Goal: Task Accomplishment & Management: Use online tool/utility

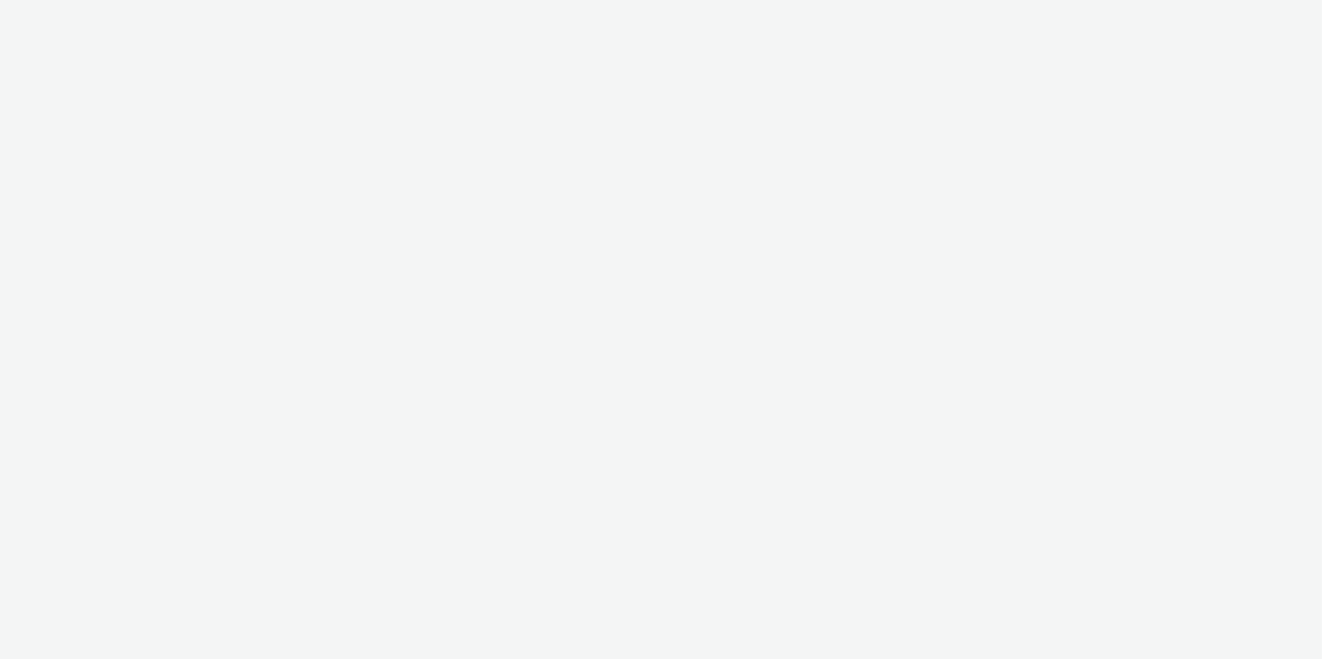
select select "6e0321bb-fa4f-48a7-92b5-065ad1241cb4"
select select "7d7b5aff-eb10-49ff-9fb4-161712d76f47"
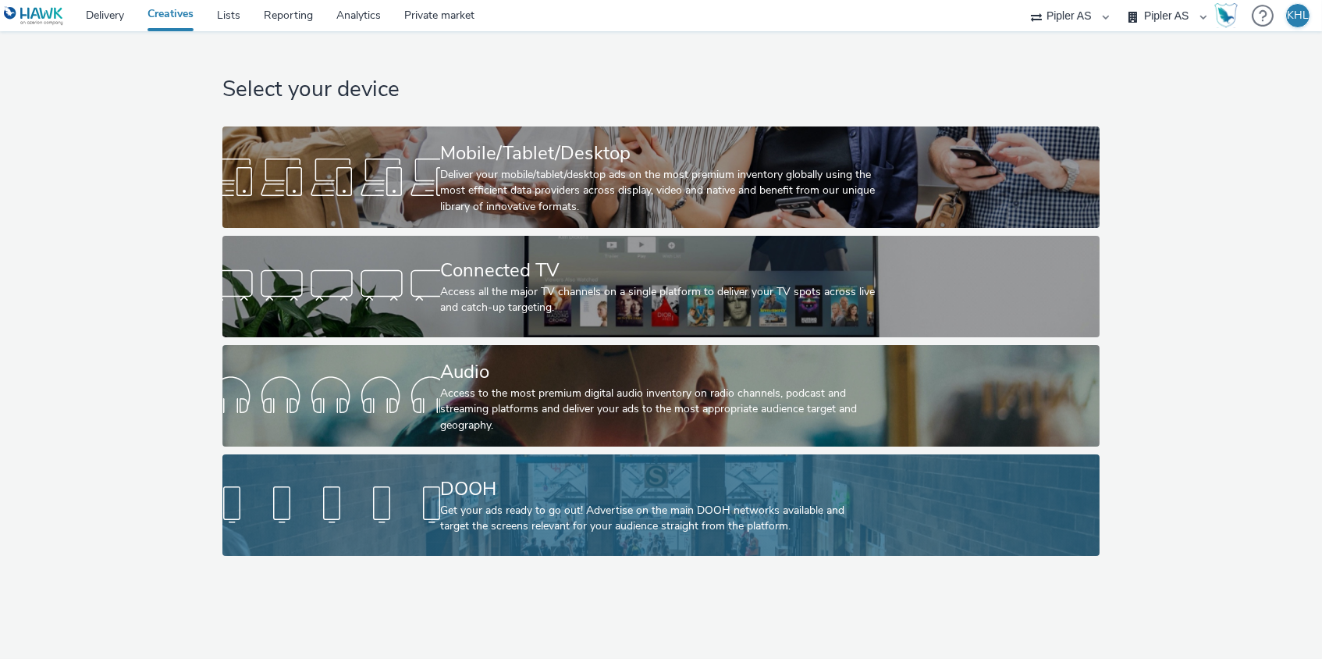
click at [692, 518] on div "Get your ads ready to go out! Advertise on the main DOOH networks available and…" at bounding box center [657, 519] width 435 height 32
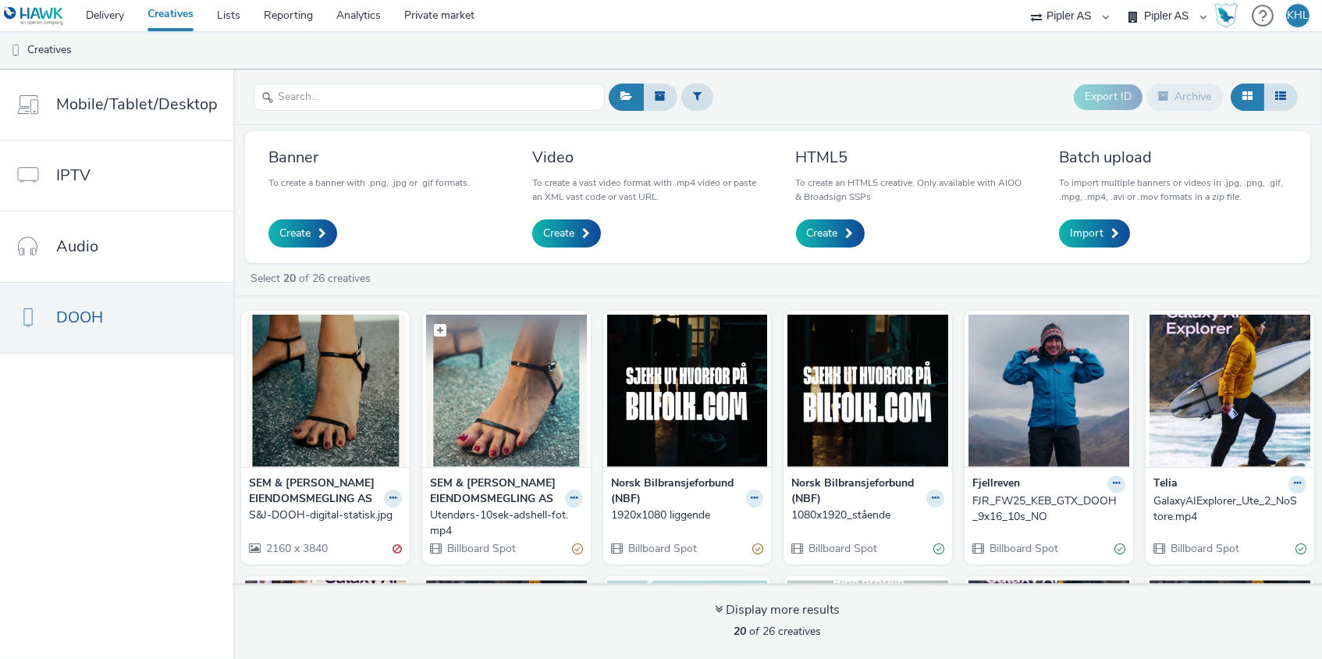
click at [513, 354] on figure at bounding box center [506, 390] width 161 height 152
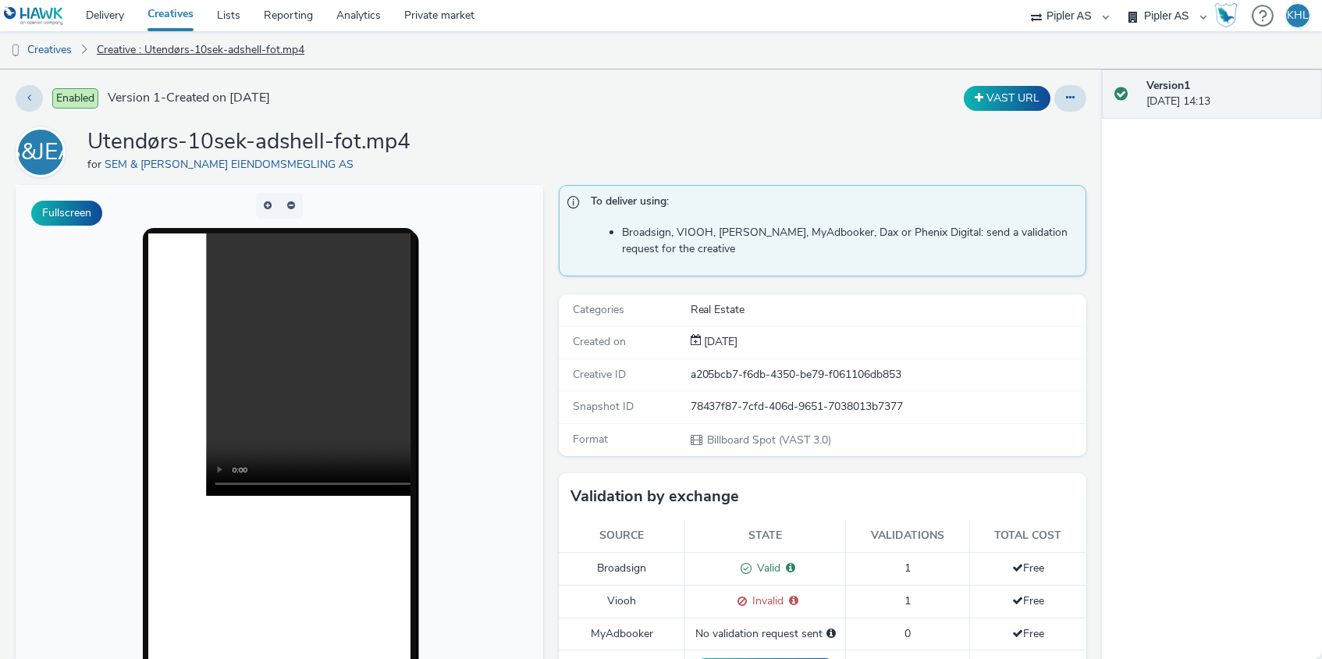
click at [121, 32] on link "Creative : Utendørs-10sek-adshell-fot.mp4" at bounding box center [200, 49] width 223 height 37
click at [122, 18] on link "Delivery" at bounding box center [105, 15] width 62 height 31
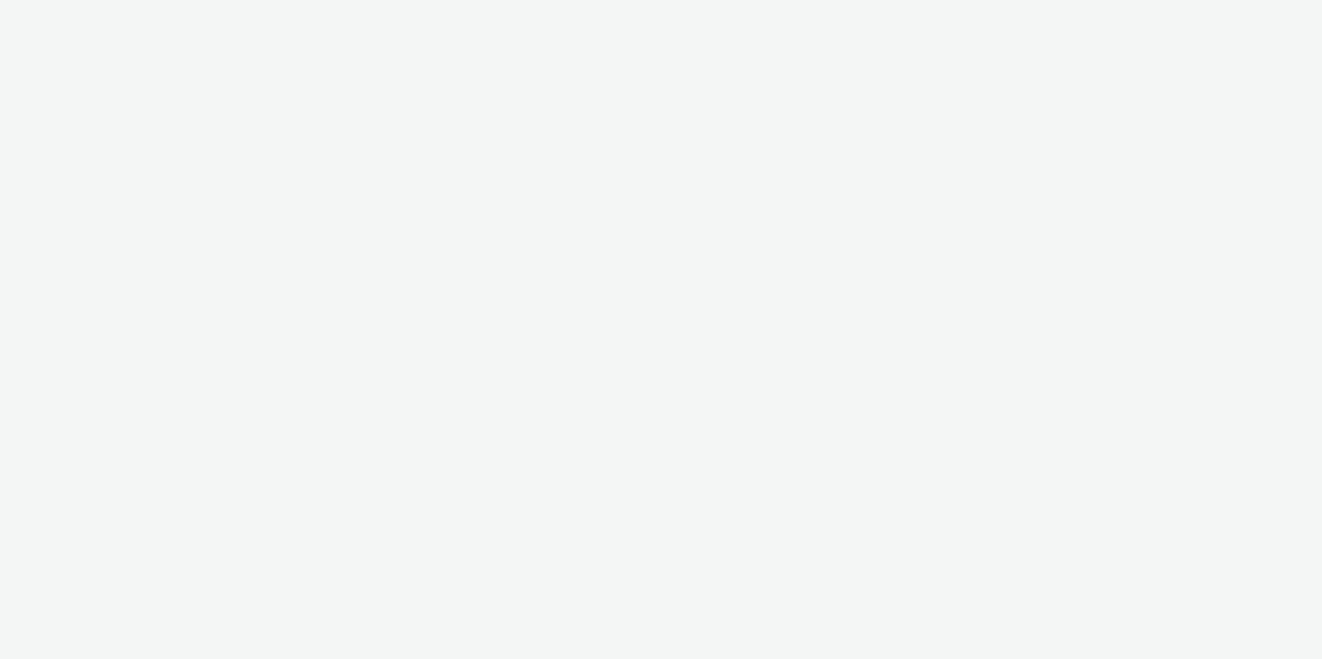
select select "6e0321bb-fa4f-48a7-92b5-065ad1241cb4"
select select "7d7b5aff-eb10-49ff-9fb4-161712d76f47"
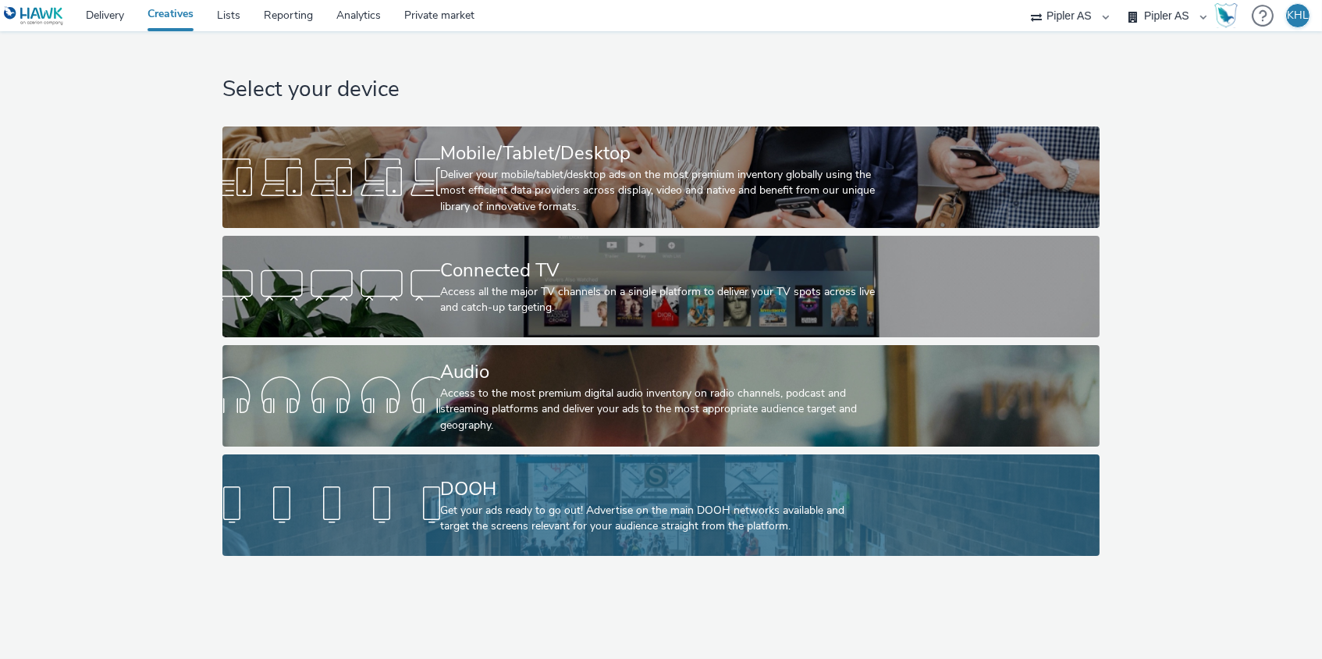
click at [527, 506] on div "Get your ads ready to go out! Advertise on the main DOOH networks available and…" at bounding box center [657, 519] width 435 height 32
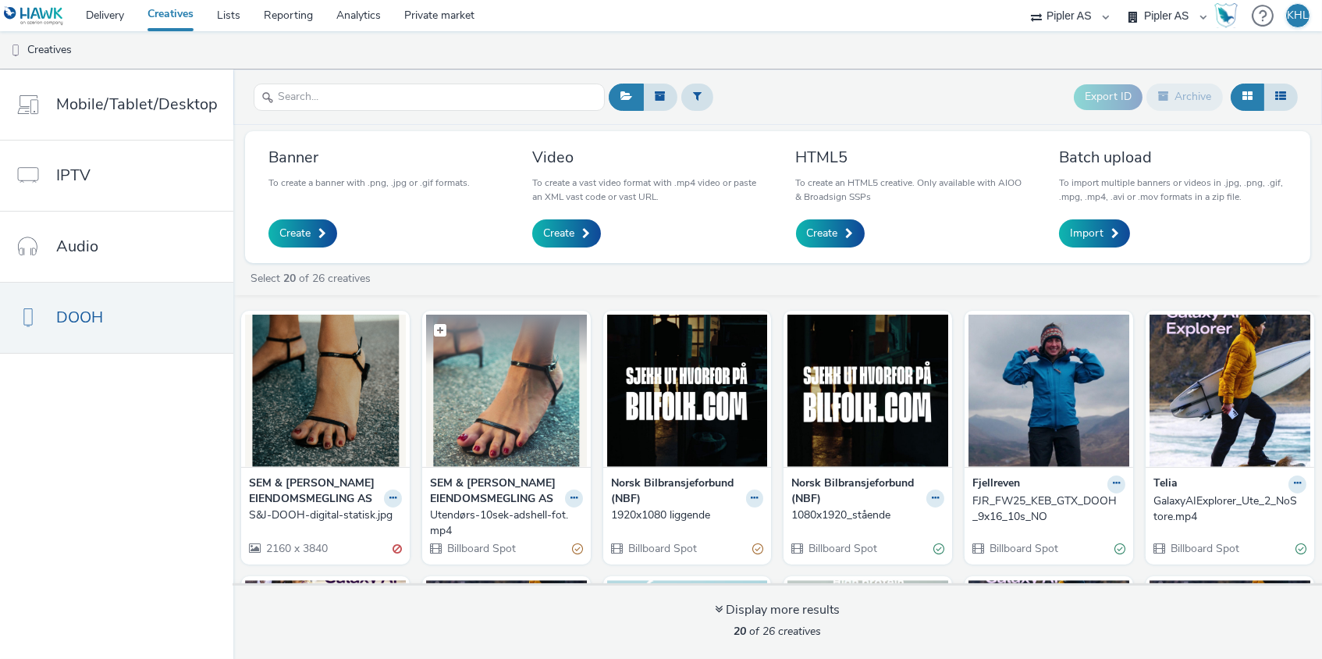
click at [453, 397] on img at bounding box center [506, 390] width 161 height 152
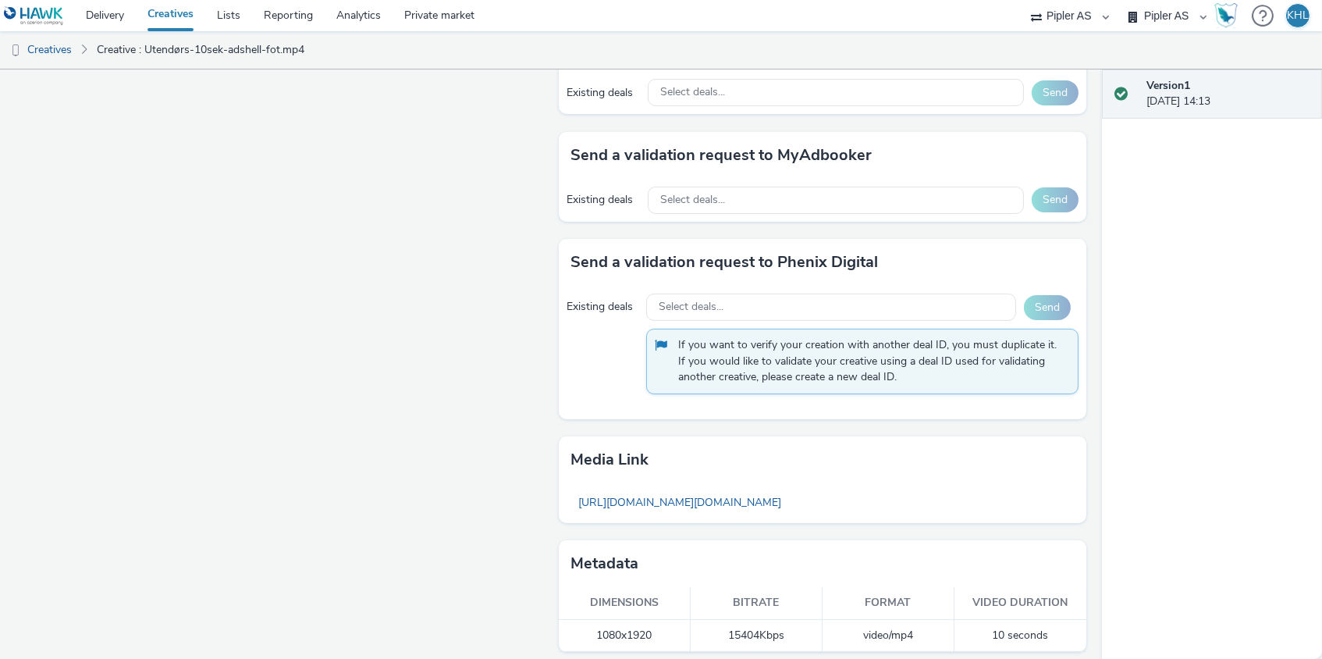
scroll to position [865, 0]
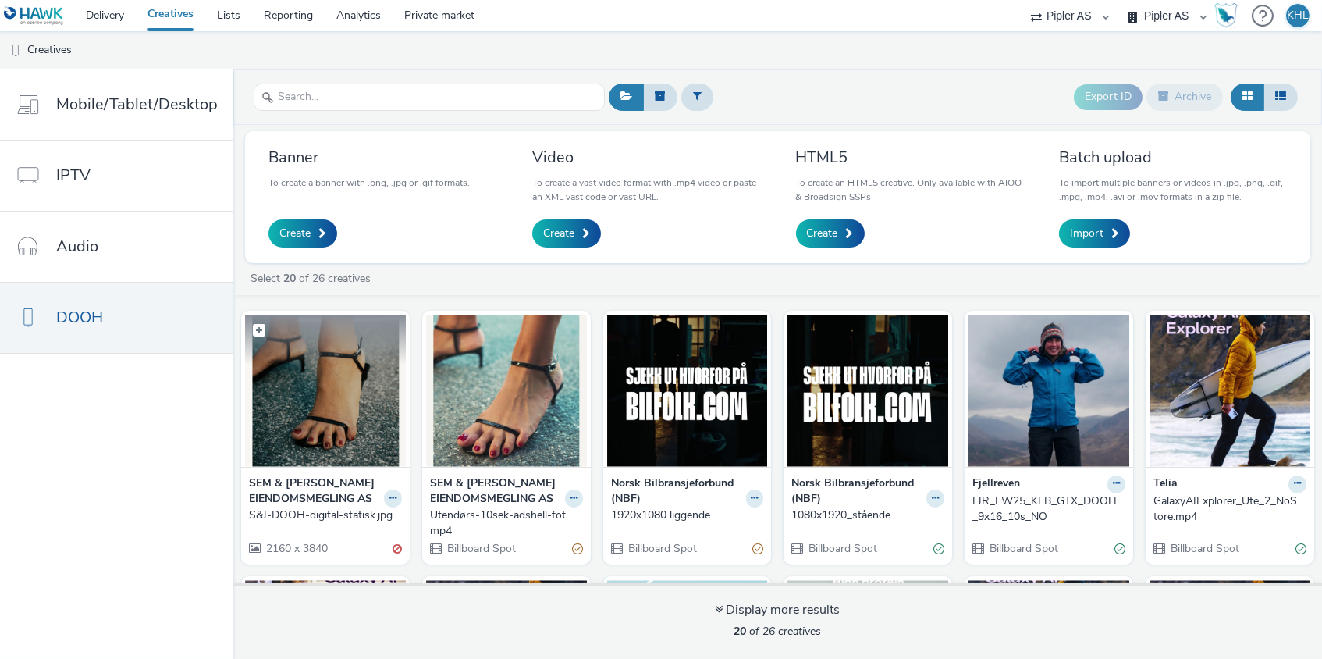
click at [368, 394] on img at bounding box center [325, 390] width 161 height 152
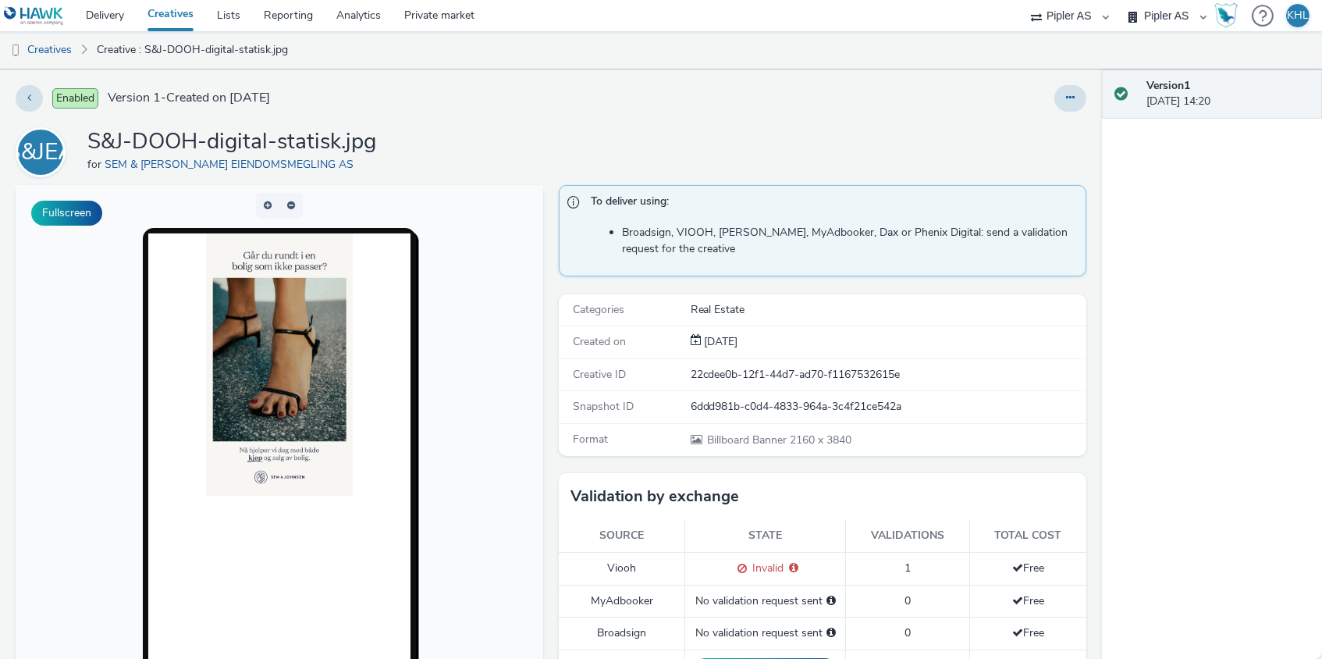
drag, startPoint x: 326, startPoint y: 279, endPoint x: 324, endPoint y: 290, distance: 10.4
click at [311, 307] on img at bounding box center [279, 364] width 147 height 262
click at [670, 112] on div "Enabled Version 1 - Created on [DATE] S&JEA S&J-DOOH-digital-statisk.jpg for SE…" at bounding box center [551, 363] width 1102 height 589
click at [350, 318] on img at bounding box center [279, 364] width 147 height 262
click at [732, 90] on div at bounding box center [872, 98] width 428 height 27
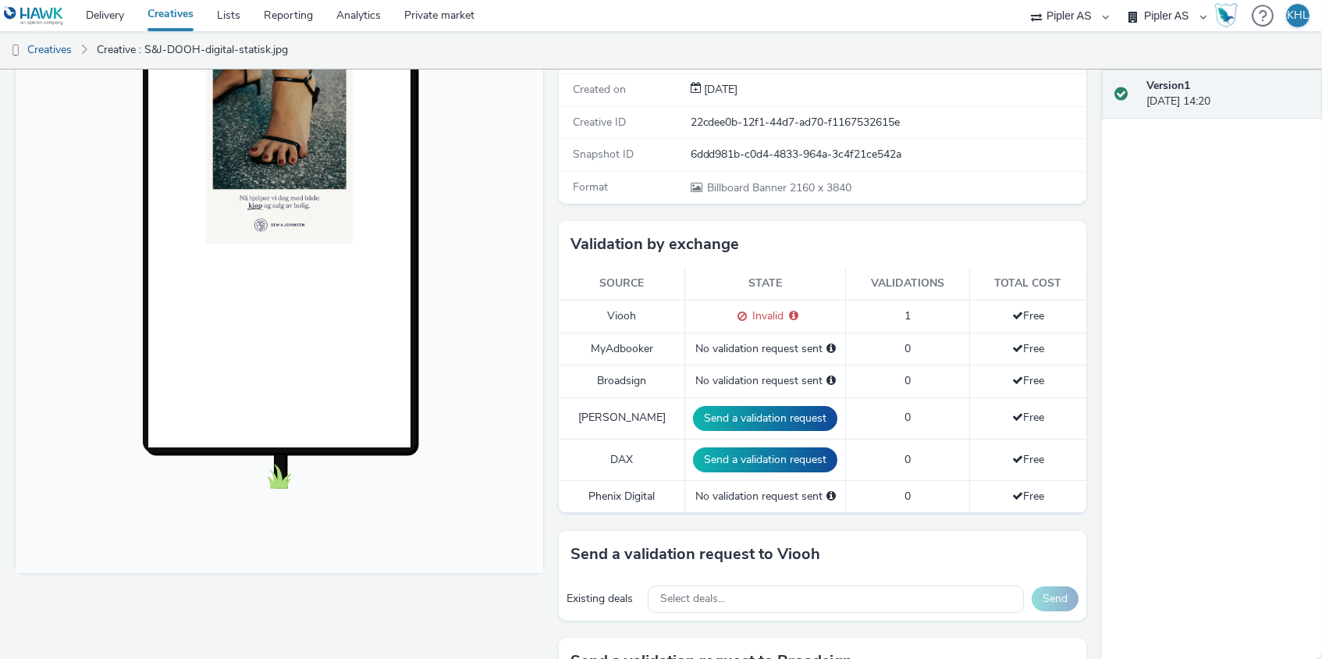
scroll to position [284, 0]
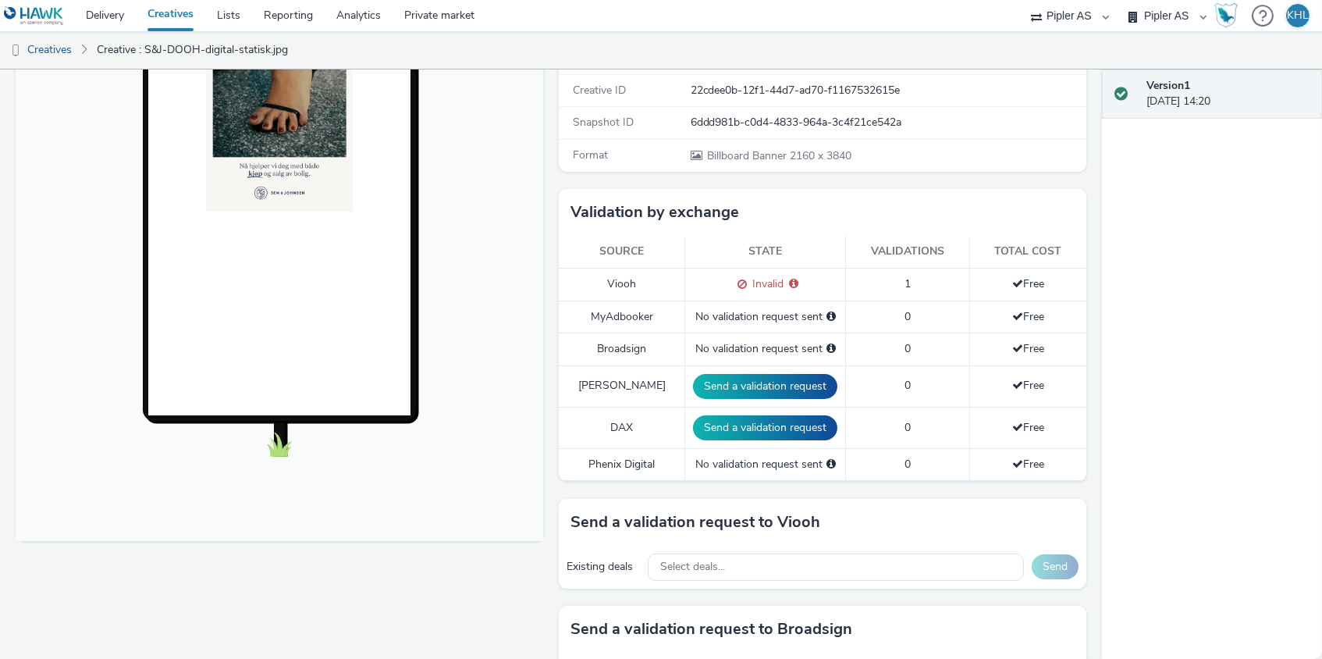
drag, startPoint x: 200, startPoint y: 165, endPoint x: 247, endPoint y: 251, distance: 97.8
click at [226, 263] on div at bounding box center [279, 183] width 262 height 466
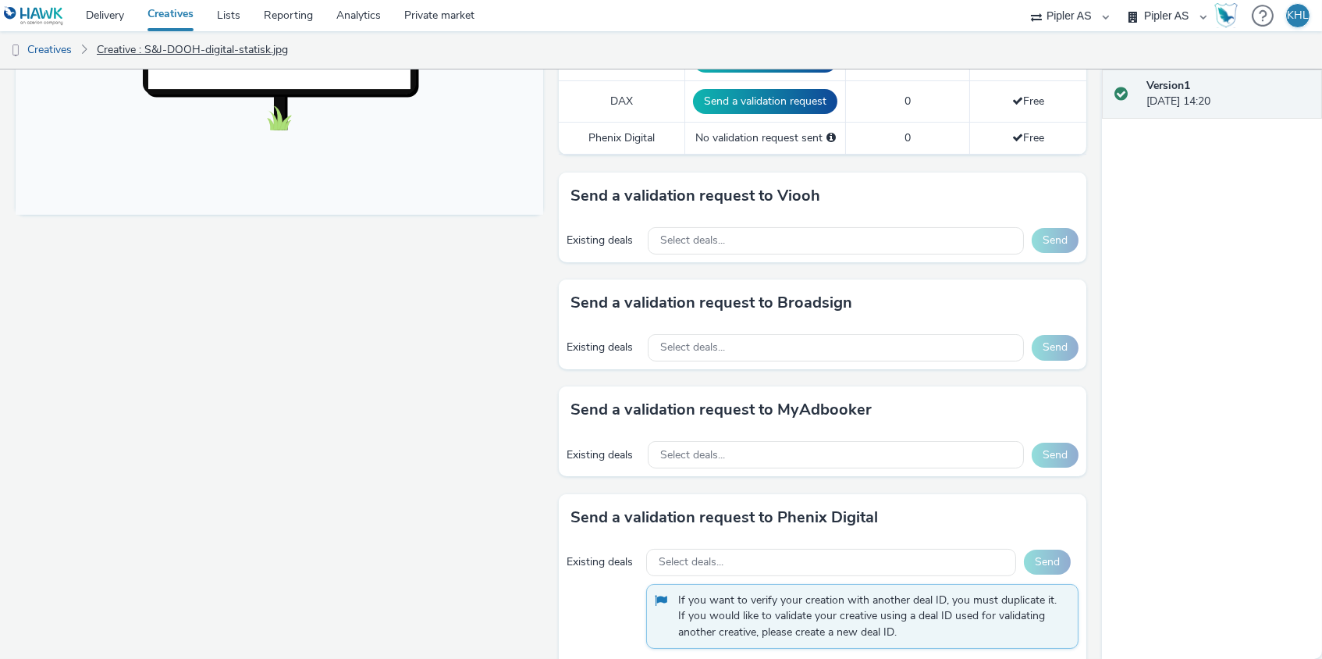
scroll to position [609, 0]
click at [177, 17] on link "Creatives" at bounding box center [170, 15] width 69 height 31
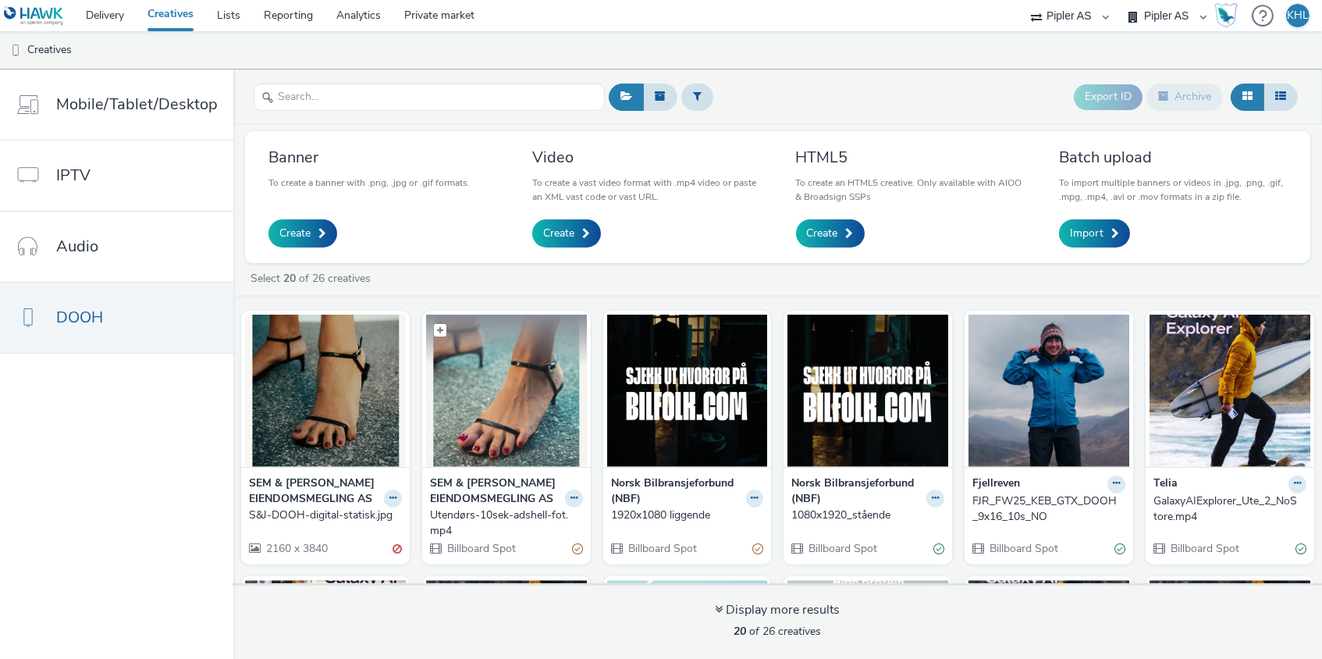
click at [522, 409] on img at bounding box center [506, 390] width 161 height 152
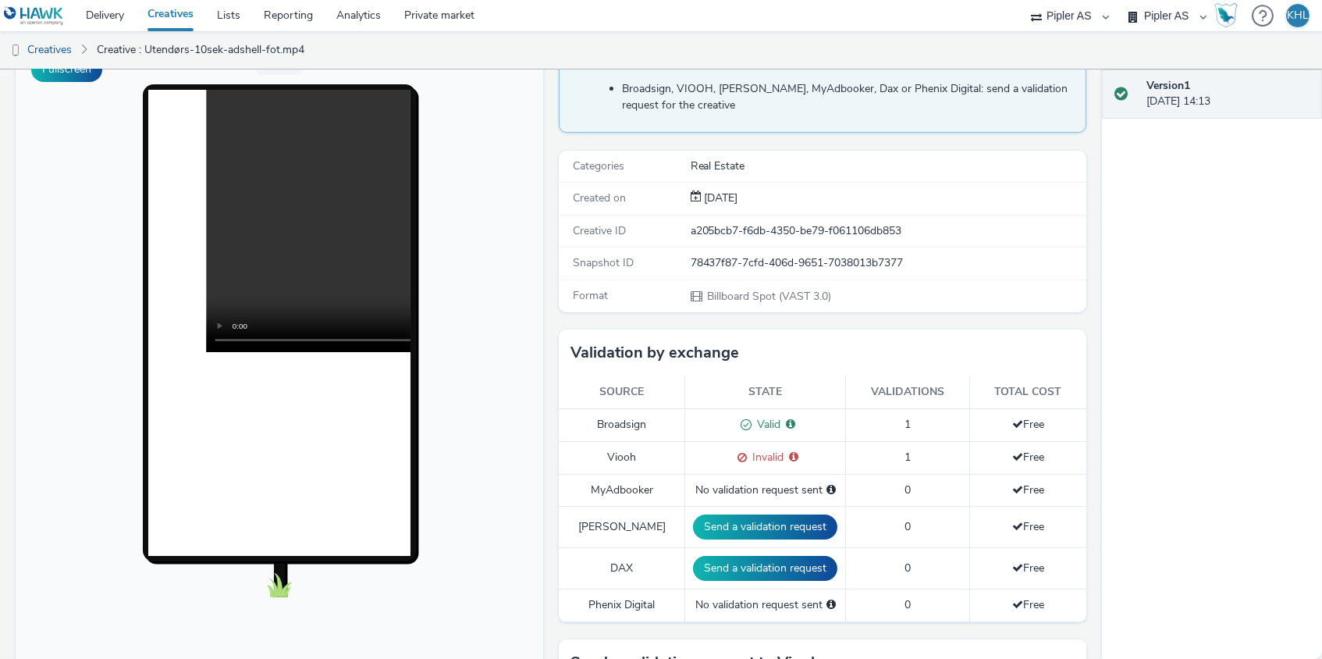
scroll to position [134, 0]
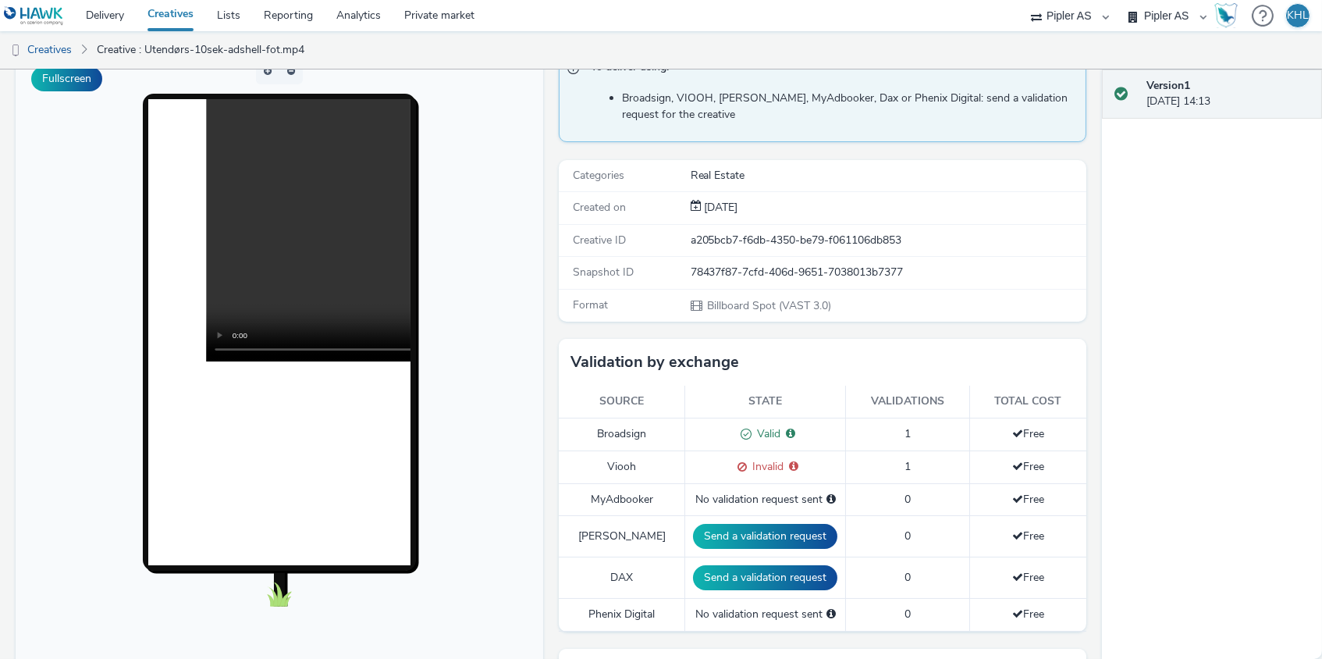
click at [284, 212] on video at bounding box center [468, 230] width 524 height 262
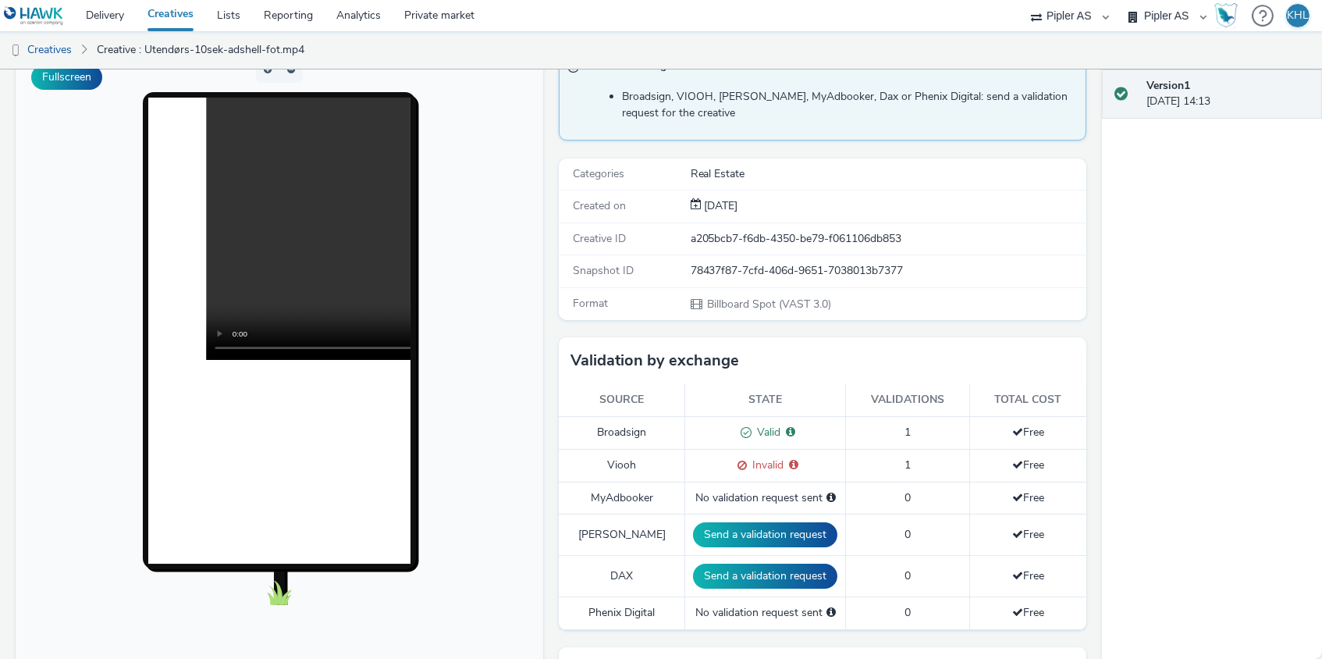
click at [290, 220] on video at bounding box center [468, 229] width 524 height 262
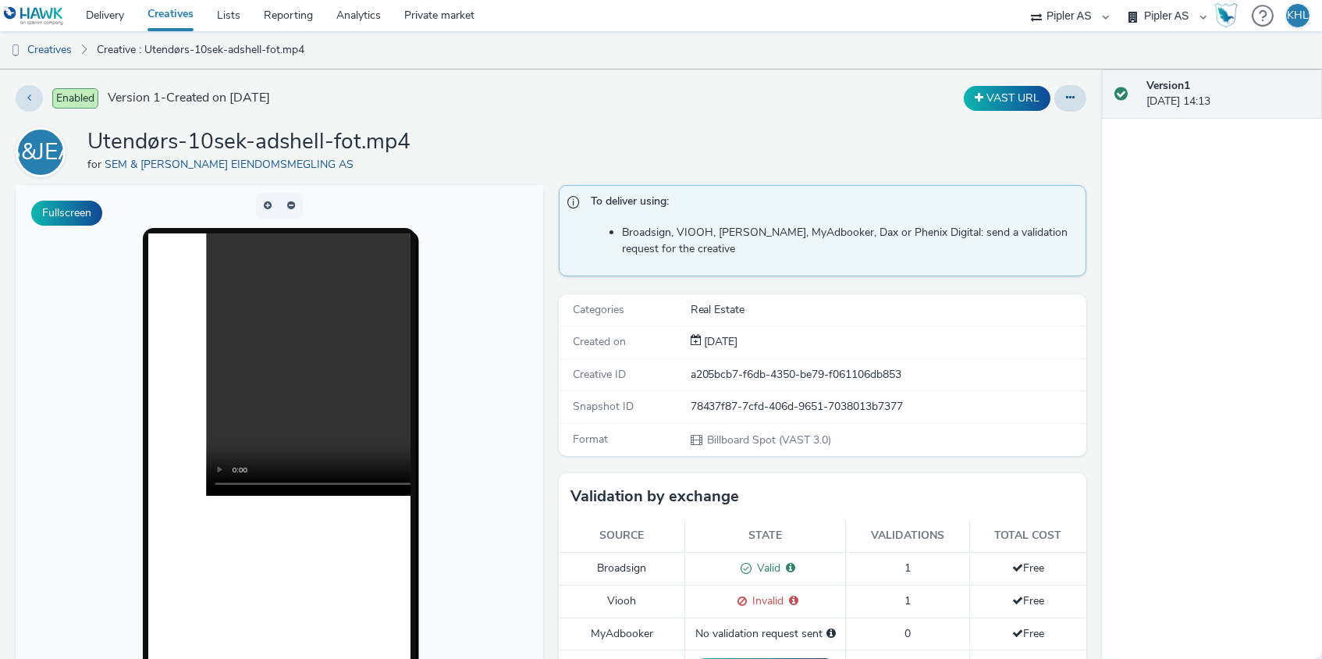
scroll to position [0, 0]
click at [101, 21] on link "Delivery" at bounding box center [105, 15] width 62 height 31
